Goal: Task Accomplishment & Management: Manage account settings

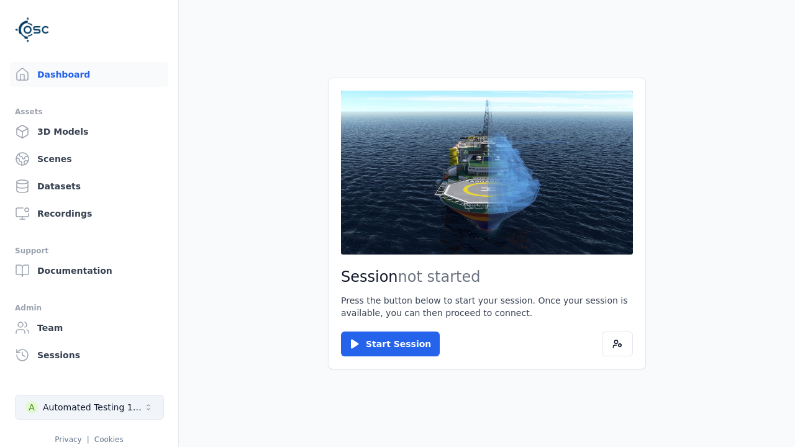
click at [89, 408] on div "Automated Testing 1 - Playwright" at bounding box center [93, 407] width 101 height 12
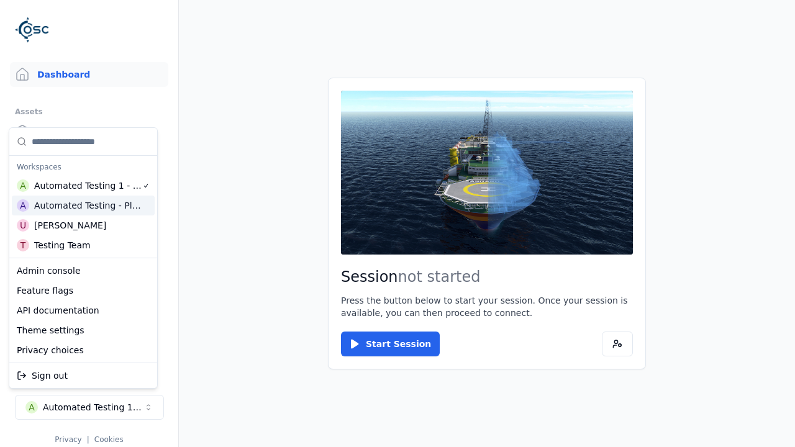
click at [83, 206] on div "Automated Testing - Playwright" at bounding box center [88, 205] width 108 height 12
click at [398, 224] on html "Support Dashboard Assets 3D Models Scenes Datasets Recordings Support Documenta…" at bounding box center [397, 223] width 795 height 447
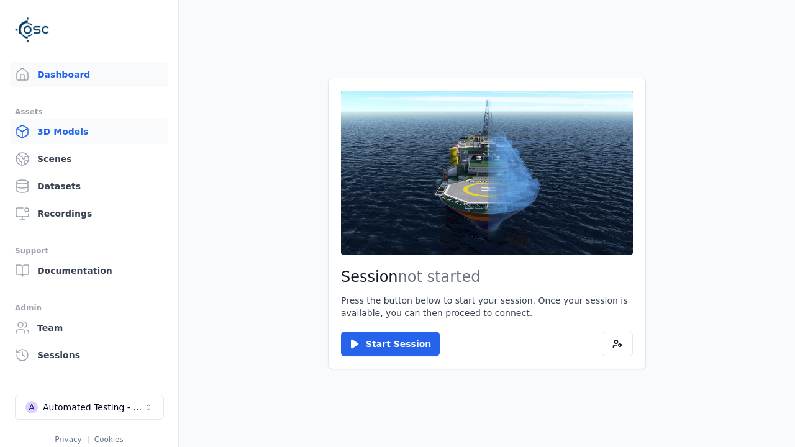
click at [89, 132] on link "3D Models" at bounding box center [89, 131] width 158 height 25
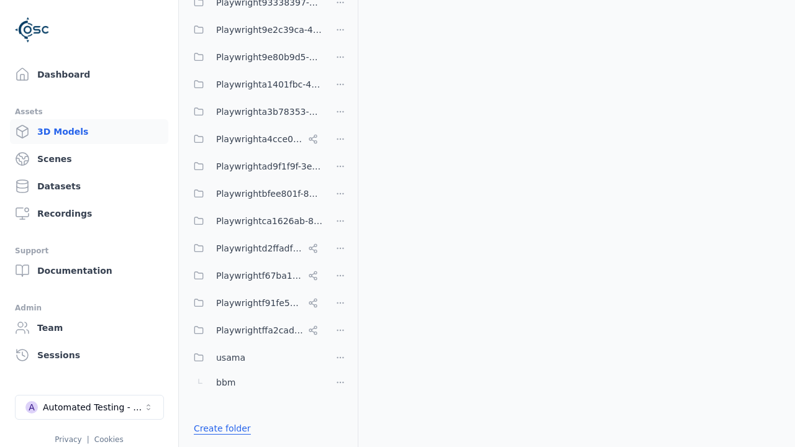
click at [219, 429] on link "Create folder" at bounding box center [222, 429] width 57 height 12
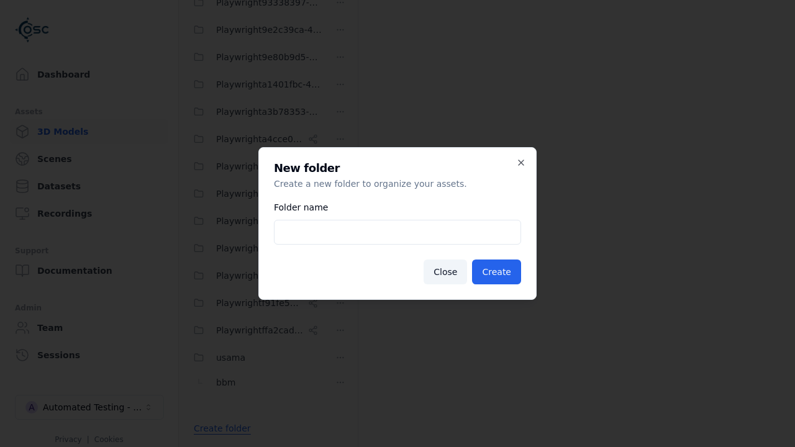
type input "**********"
click at [498, 272] on button "Create" at bounding box center [496, 272] width 49 height 25
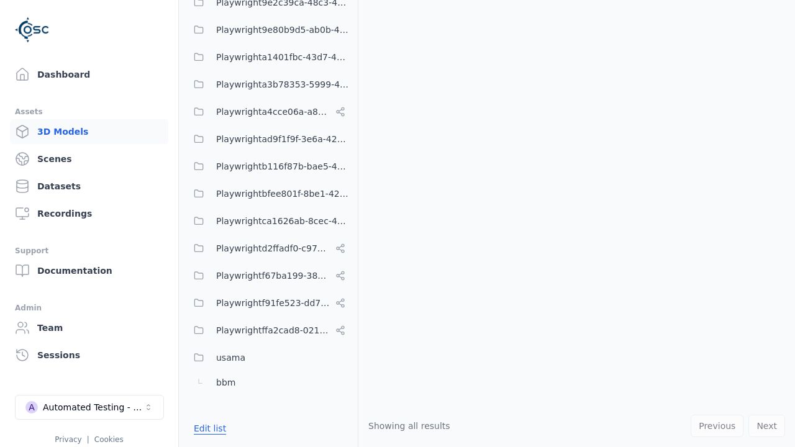
click at [208, 429] on button "Edit list" at bounding box center [209, 429] width 47 height 22
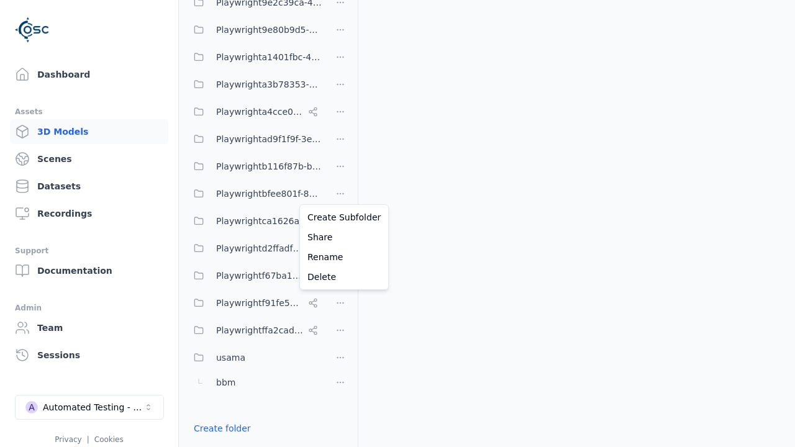
click at [341, 192] on html "Support Dashboard Assets 3D Models Scenes Datasets Recordings Support Documenta…" at bounding box center [397, 223] width 795 height 447
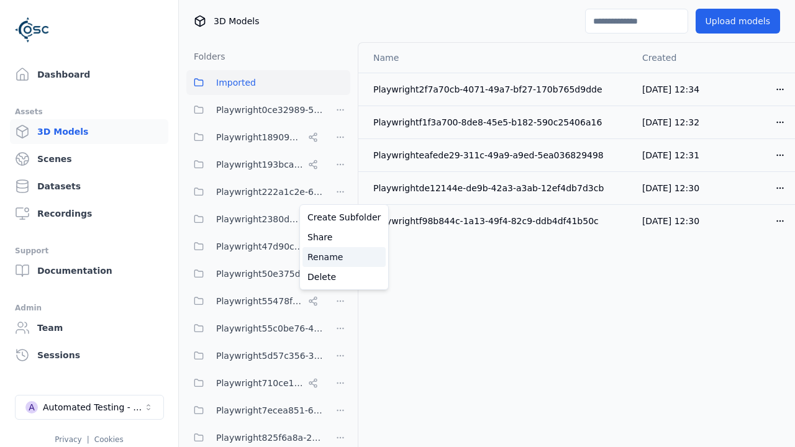
click at [340, 257] on div "Rename" at bounding box center [344, 257] width 83 height 20
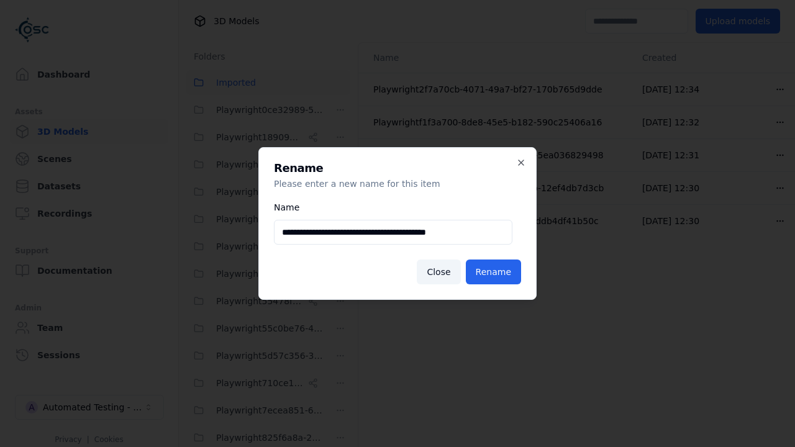
click at [393, 232] on input "**********" at bounding box center [393, 232] width 239 height 25
